Goal: Obtain resource: Download file/media

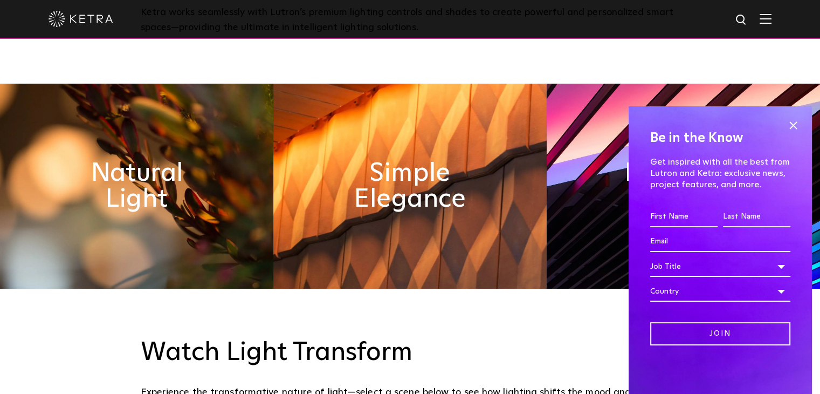
scroll to position [485, 0]
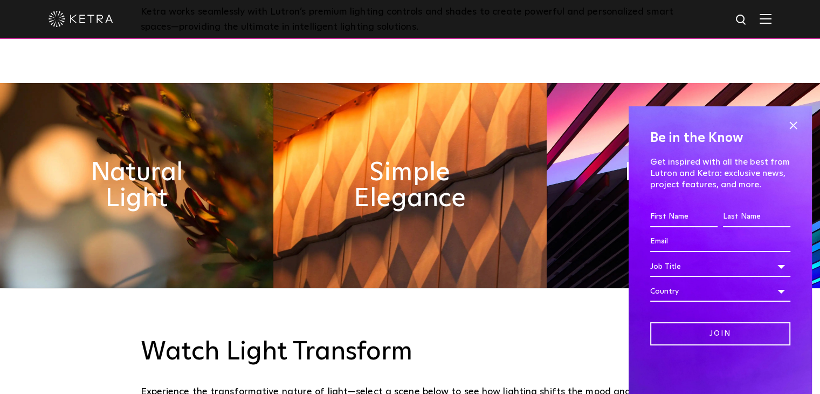
drag, startPoint x: 788, startPoint y: 126, endPoint x: 782, endPoint y: 126, distance: 6.5
click at [788, 126] on span at bounding box center [793, 125] width 16 height 16
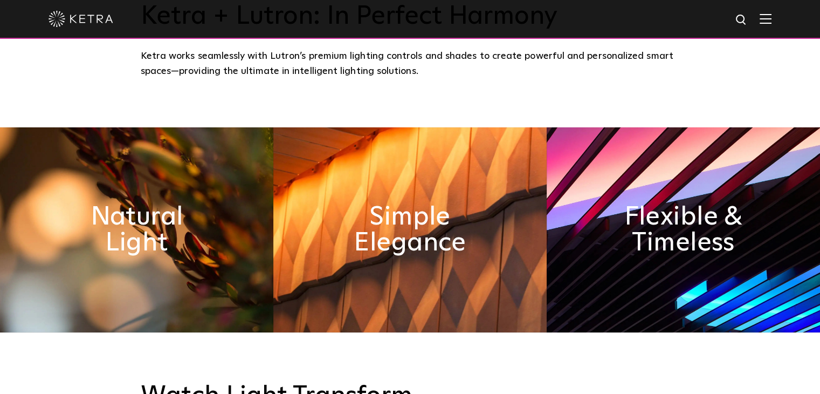
scroll to position [431, 0]
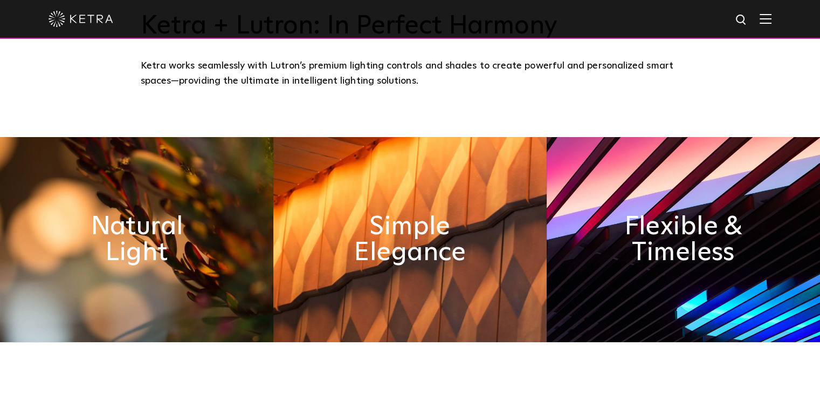
drag, startPoint x: 119, startPoint y: 320, endPoint x: 130, endPoint y: 311, distance: 14.2
click at [119, 320] on img at bounding box center [136, 239] width 273 height 205
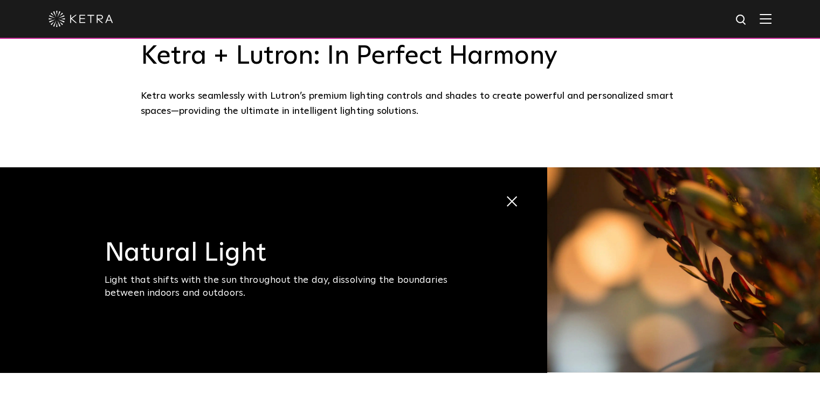
scroll to position [324, 0]
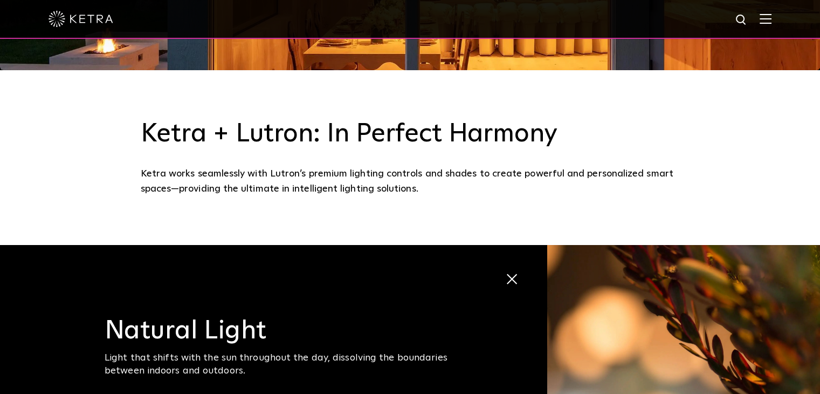
click at [772, 19] on img at bounding box center [766, 18] width 12 height 10
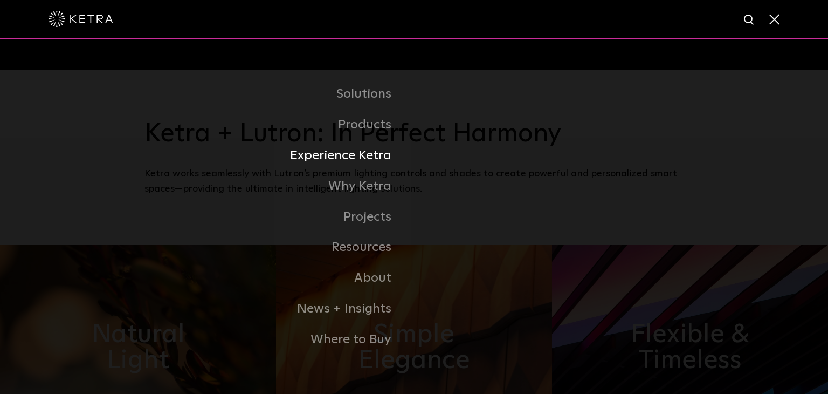
click at [369, 162] on link "Experience Ketra" at bounding box center [280, 155] width 270 height 31
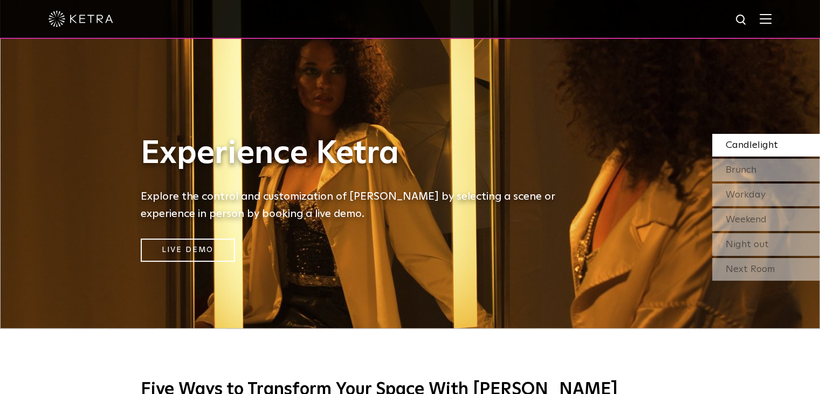
scroll to position [54, 0]
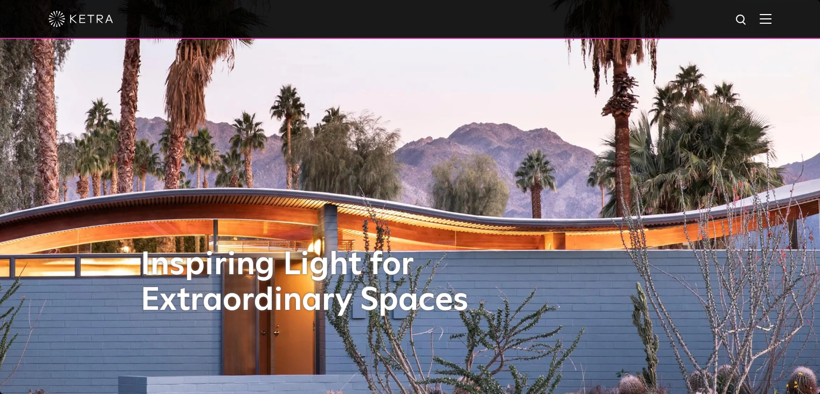
click at [780, 23] on div at bounding box center [410, 19] width 820 height 39
click at [771, 20] on img at bounding box center [766, 18] width 12 height 10
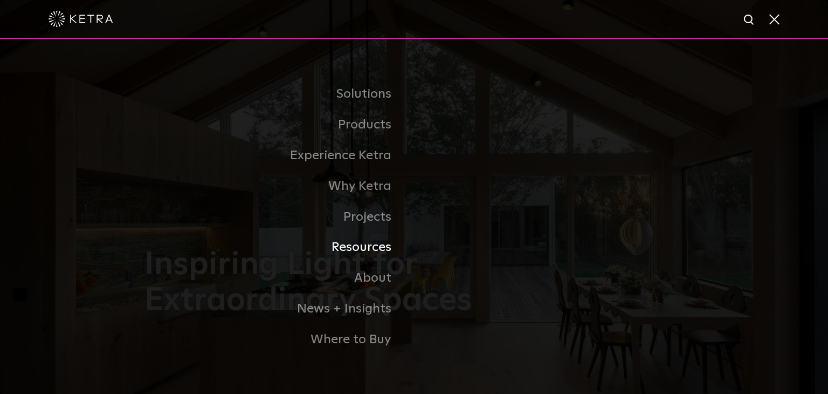
click at [362, 249] on link "Resources" at bounding box center [280, 247] width 270 height 31
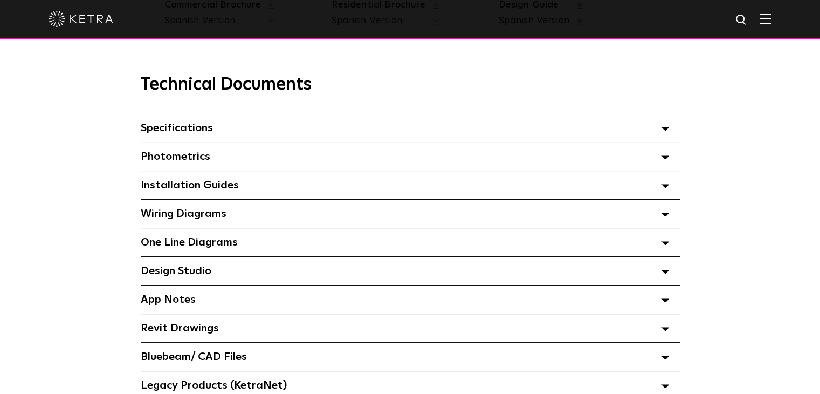
scroll to position [755, 0]
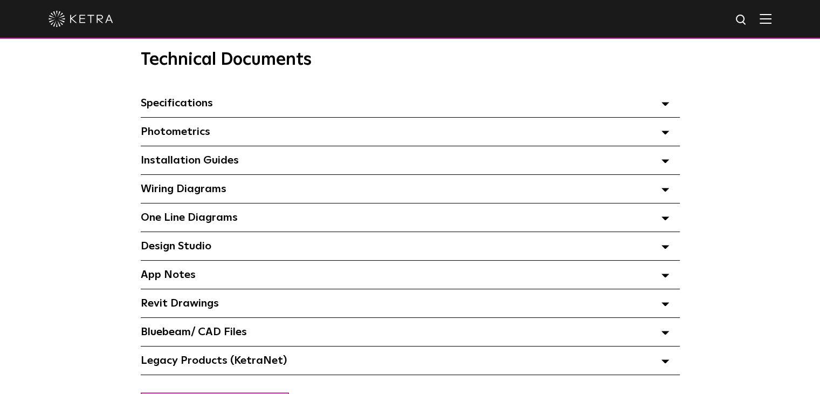
click at [241, 222] on div "One Line Diagrams Select checkboxes to use the bulk download option below" at bounding box center [410, 217] width 539 height 28
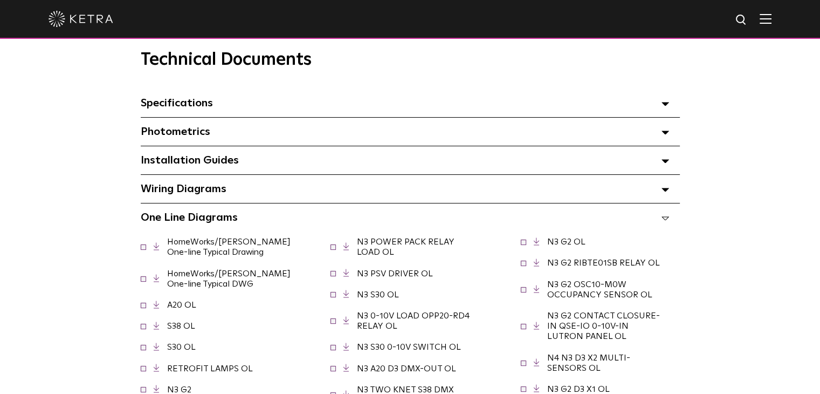
click at [155, 251] on icon at bounding box center [157, 247] width 6 height 8
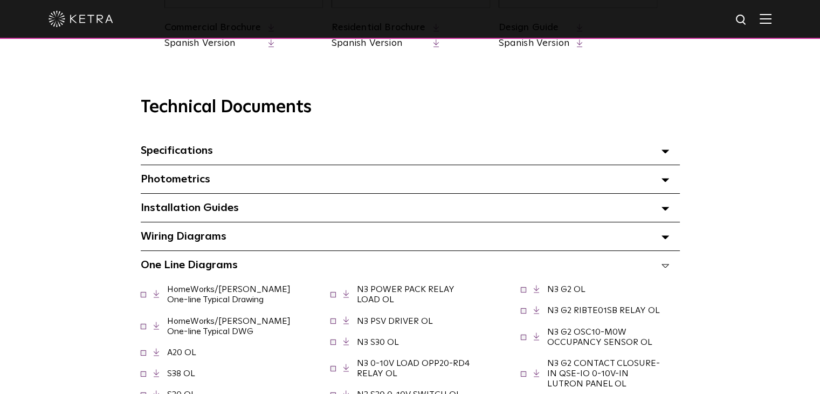
scroll to position [701, 0]
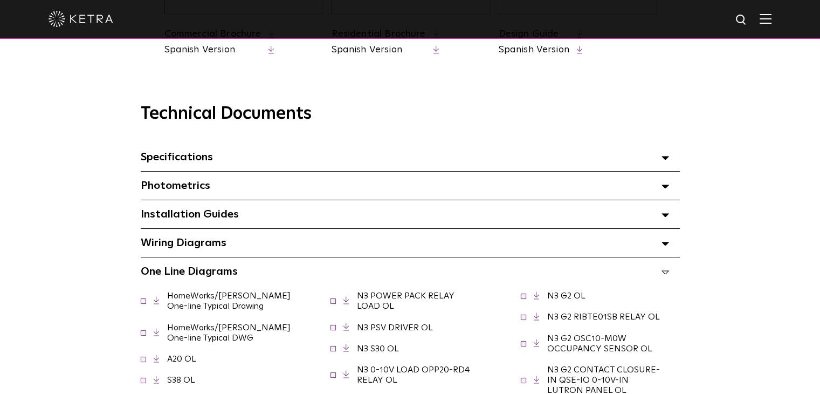
click at [218, 218] on span "Installation Guides Select checkboxes to use the bulk download option below" at bounding box center [190, 214] width 98 height 11
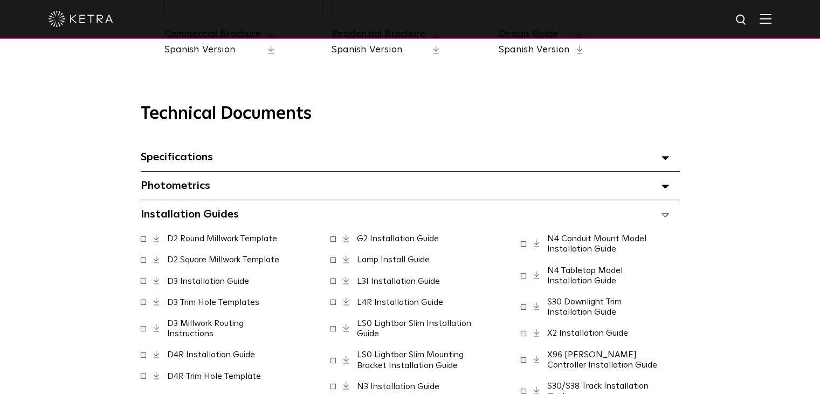
click at [250, 240] on link "D2 Round Millwork Template" at bounding box center [222, 238] width 110 height 9
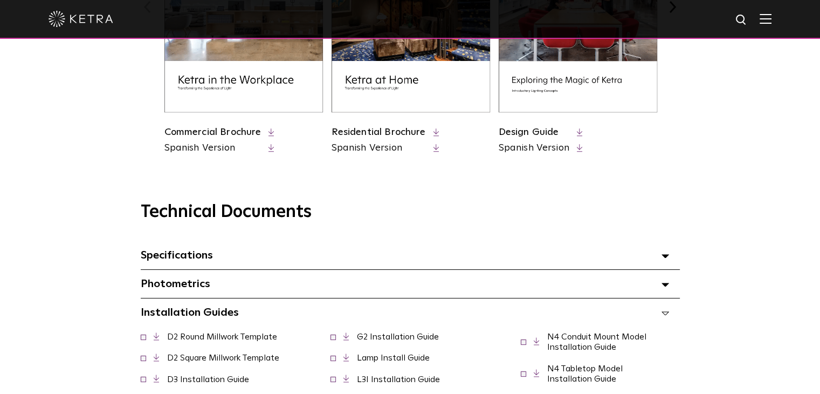
scroll to position [593, 0]
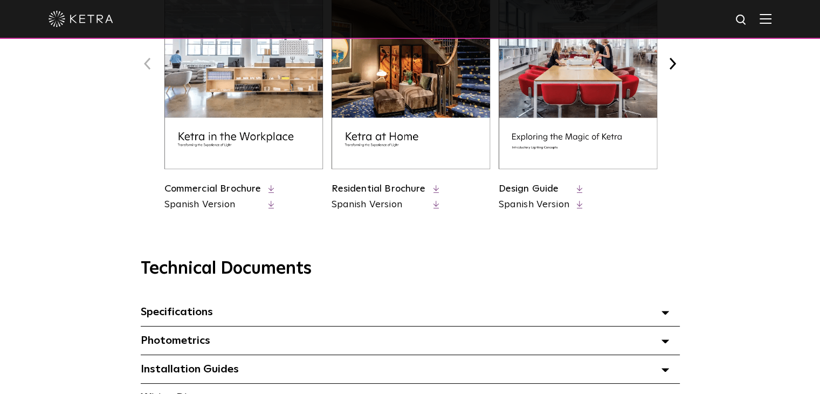
scroll to position [485, 0]
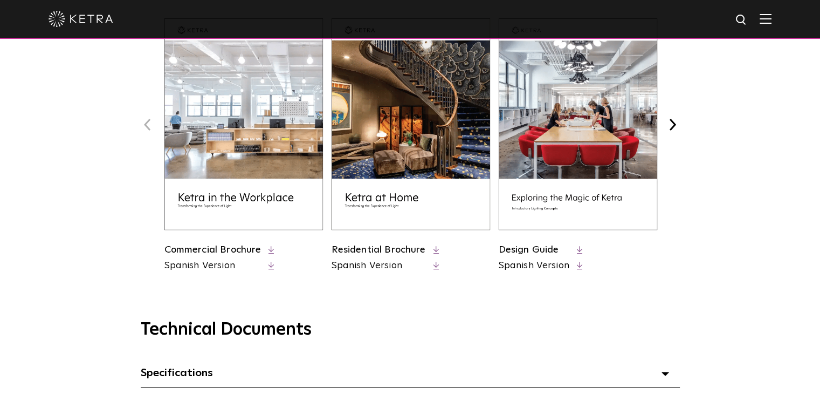
click at [418, 245] on link "Residential Brochure" at bounding box center [379, 250] width 94 height 10
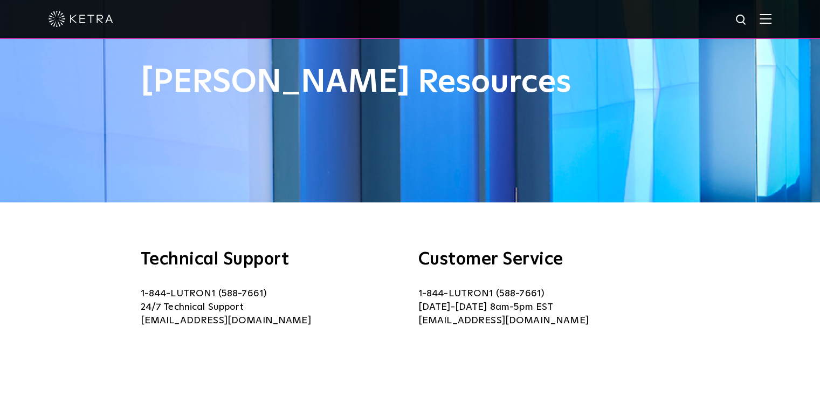
scroll to position [0, 0]
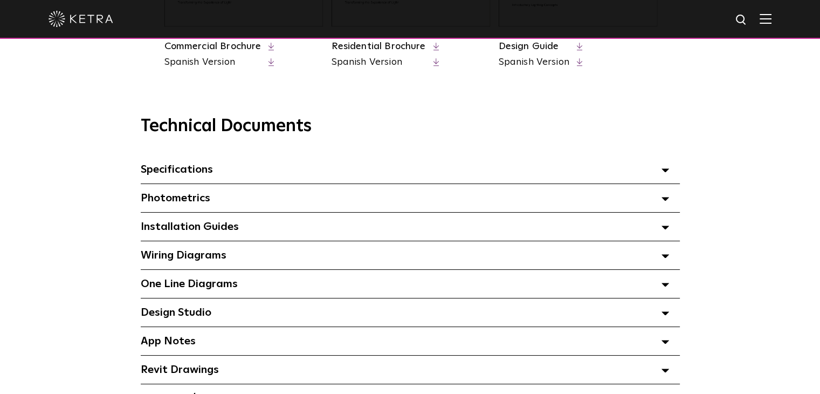
scroll to position [647, 0]
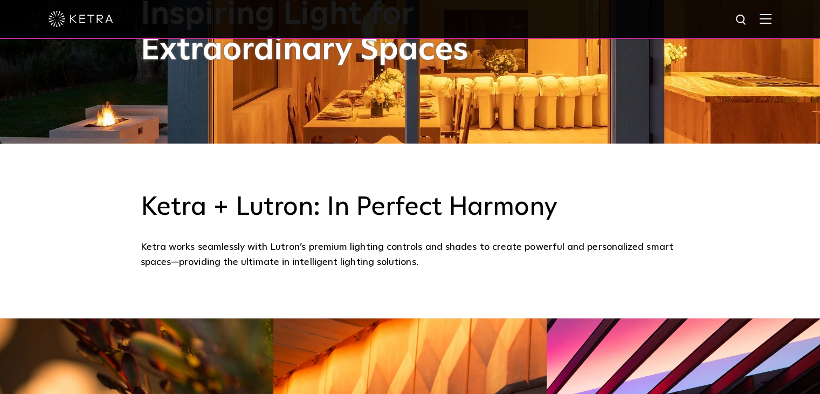
scroll to position [270, 0]
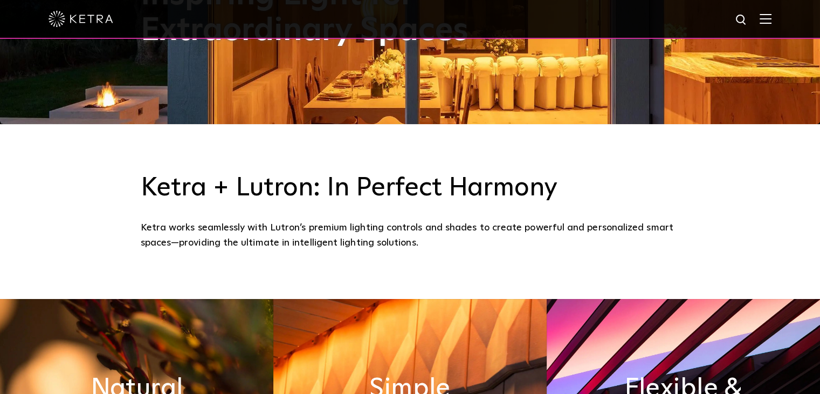
click at [766, 20] on div at bounding box center [410, 19] width 723 height 38
click at [787, 20] on div at bounding box center [410, 19] width 820 height 39
click at [772, 22] on img at bounding box center [766, 18] width 12 height 10
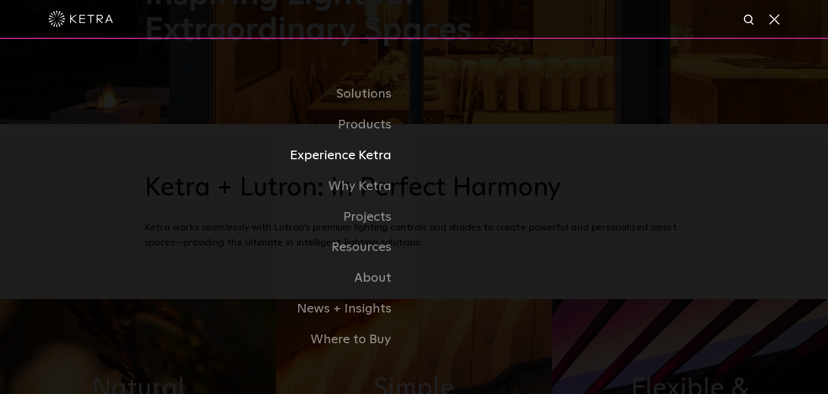
click at [371, 162] on link "Experience Ketra" at bounding box center [280, 155] width 270 height 31
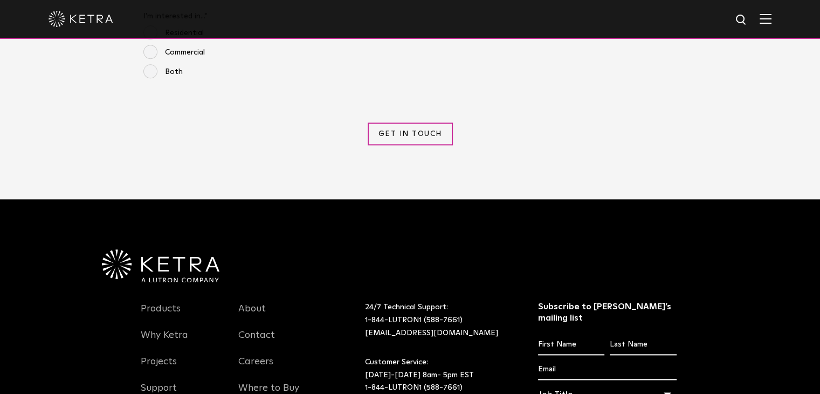
scroll to position [1117, 0]
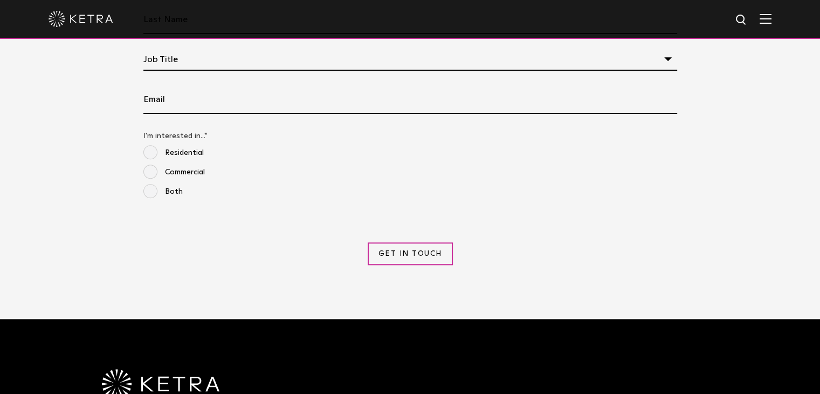
click at [772, 32] on div at bounding box center [410, 19] width 723 height 38
click at [772, 22] on img at bounding box center [766, 18] width 12 height 10
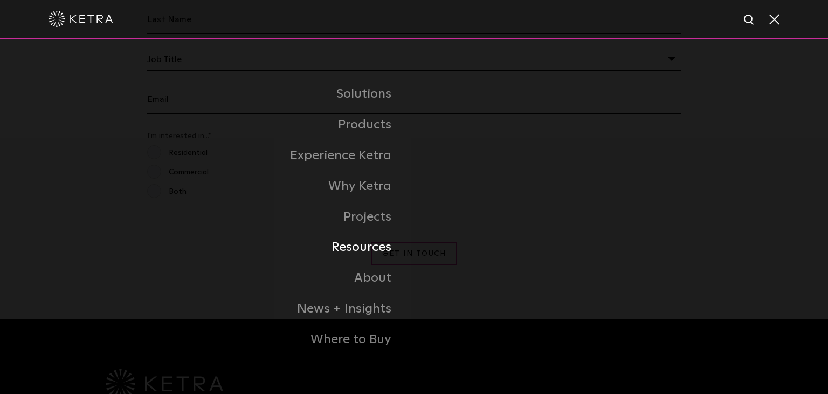
click at [373, 251] on link "Resources" at bounding box center [280, 247] width 270 height 31
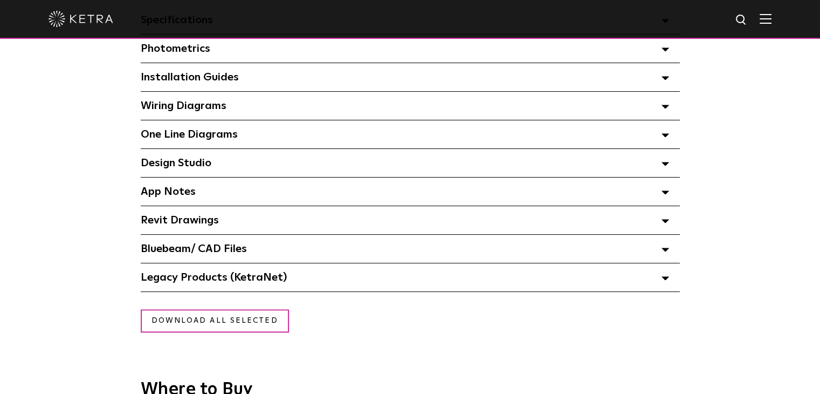
scroll to position [863, 0]
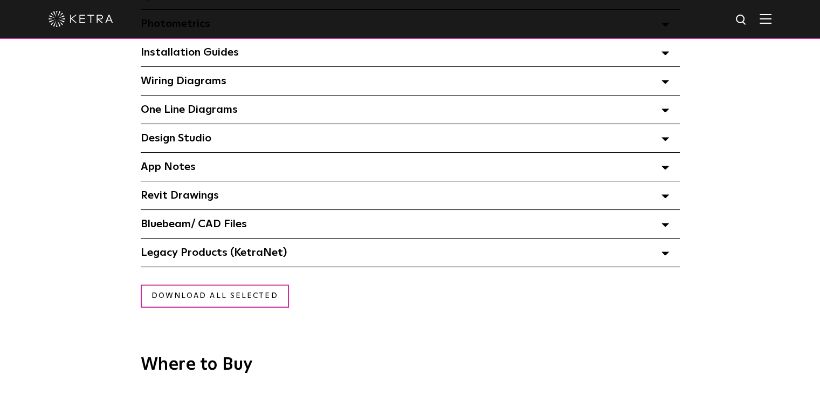
click at [179, 115] on span "One Line Diagrams Select checkboxes to use the bulk download option below" at bounding box center [189, 109] width 97 height 11
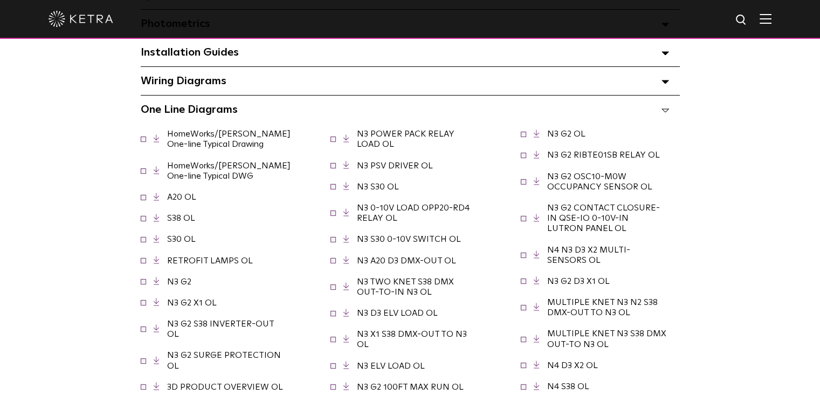
click at [197, 148] on link "HomeWorks/[PERSON_NAME] One-line Typical Drawing" at bounding box center [229, 138] width 124 height 19
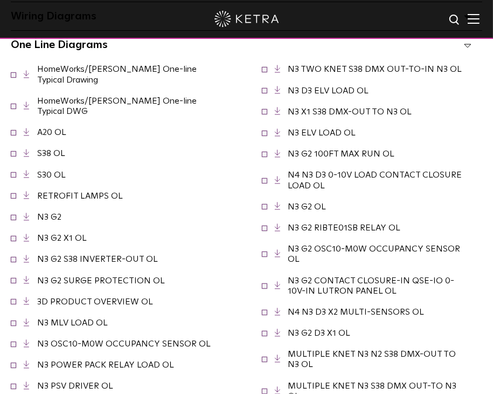
scroll to position [831, 0]
